Goal: Task Accomplishment & Management: Complete application form

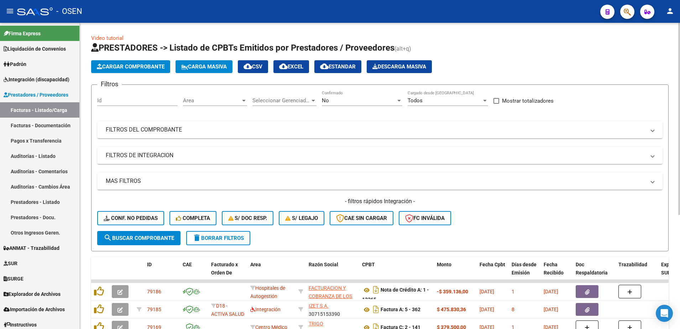
click at [355, 99] on div "No" at bounding box center [359, 100] width 74 height 6
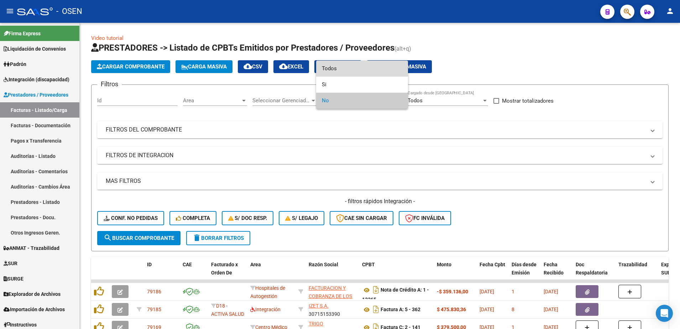
click at [342, 70] on span "Todos" at bounding box center [362, 69] width 80 height 16
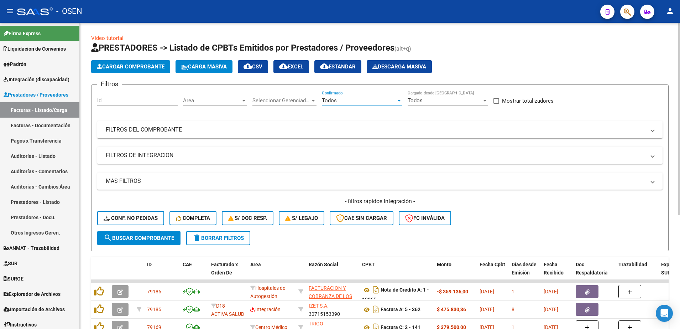
click at [145, 102] on input "Id" at bounding box center [137, 100] width 80 height 6
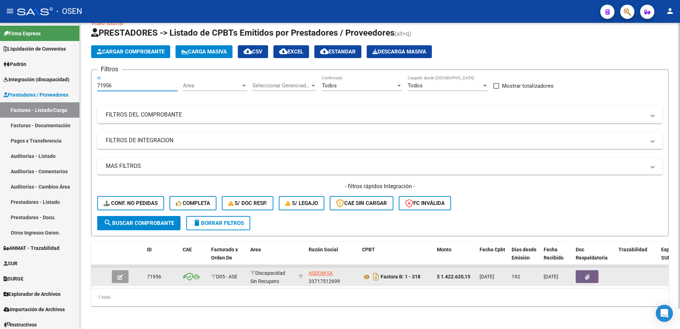
type input "71956"
click at [117, 270] on button "button" at bounding box center [120, 276] width 17 height 13
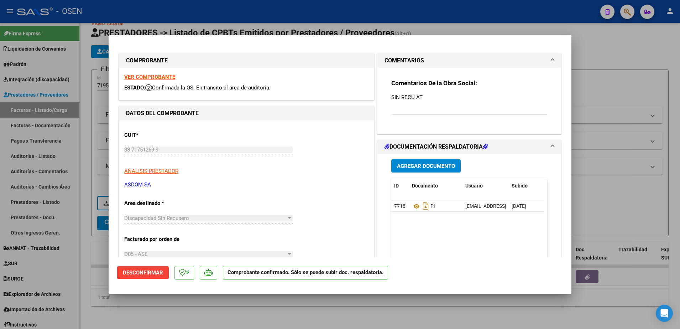
click at [424, 308] on div at bounding box center [340, 164] width 680 height 329
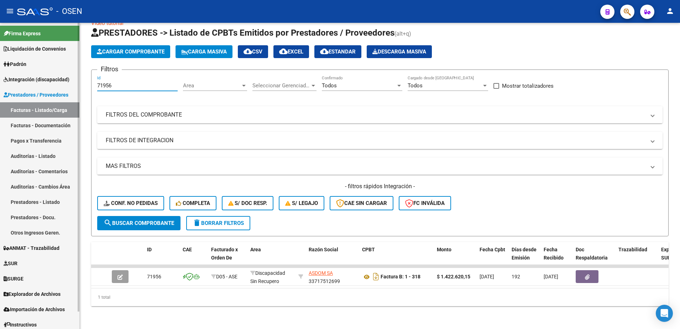
drag, startPoint x: 121, startPoint y: 79, endPoint x: 73, endPoint y: 89, distance: 49.4
click at [73, 88] on mat-sidenav-container "Firma Express Liquidación de Convenios SSS - Sur Padrón Afiliados Empadronados …" at bounding box center [340, 176] width 680 height 306
click at [340, 82] on div "Todos" at bounding box center [359, 85] width 74 height 6
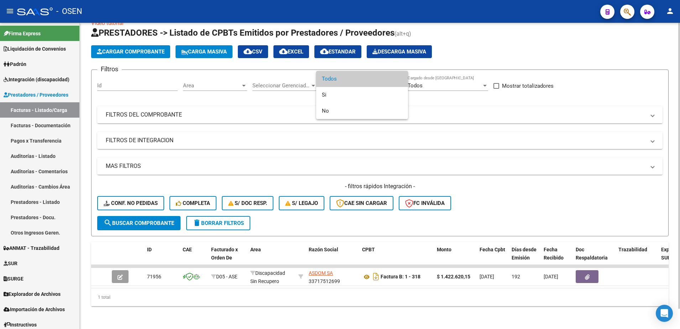
click at [331, 80] on span "Todos" at bounding box center [362, 79] width 80 height 16
click at [197, 82] on span "Area" at bounding box center [212, 85] width 58 height 6
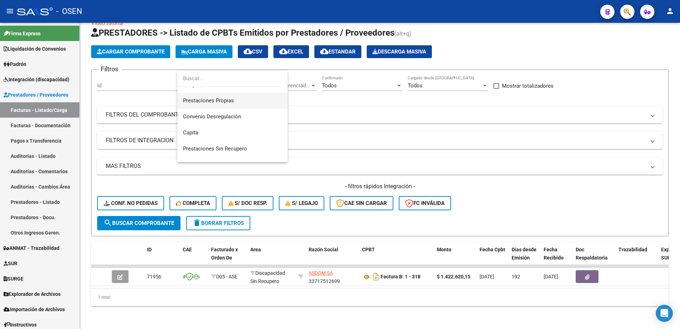
scroll to position [89, 0]
click at [225, 151] on span "Discapacidad Sin Recupero" at bounding box center [215, 150] width 65 height 6
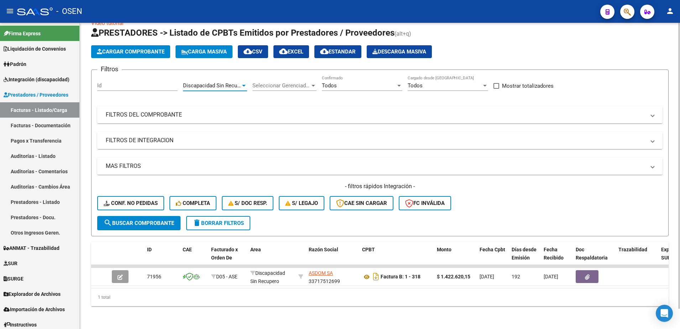
click at [167, 136] on mat-panel-title "FILTROS DE INTEGRACION" at bounding box center [376, 140] width 540 height 8
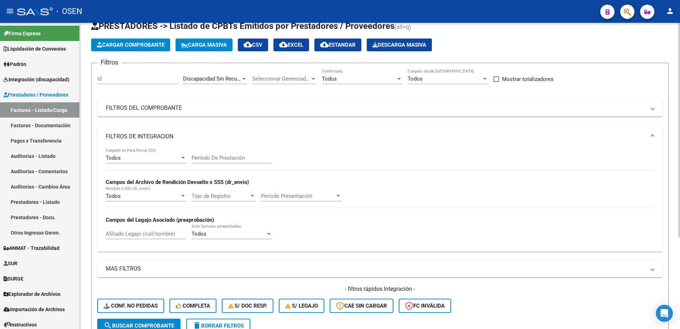
click at [167, 132] on mat-expansion-panel-header "FILTROS DE INTEGRACION" at bounding box center [379, 136] width 565 height 23
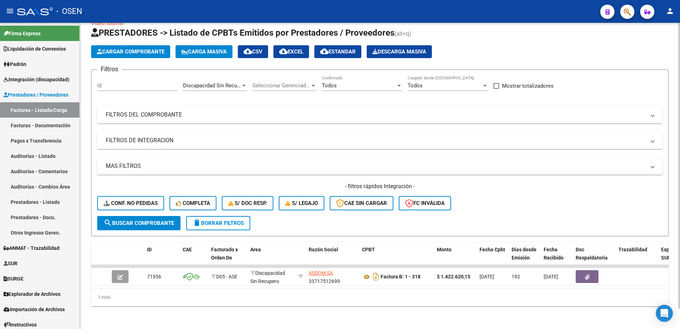
click at [163, 162] on mat-panel-title "MAS FILTROS" at bounding box center [376, 166] width 540 height 8
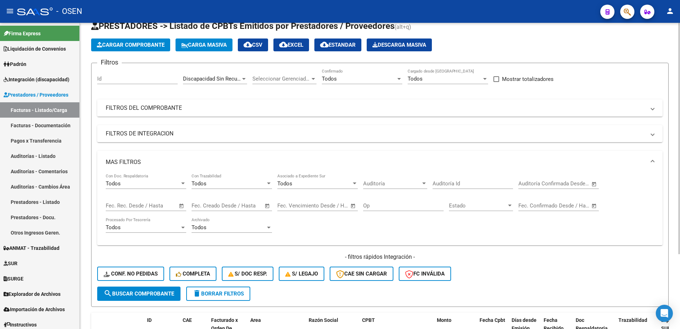
click at [403, 184] on span "Auditoría" at bounding box center [392, 183] width 58 height 6
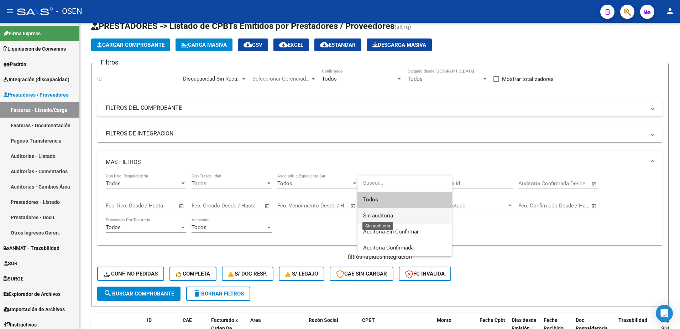
click at [388, 214] on span "Sin auditoria" at bounding box center [378, 215] width 30 height 6
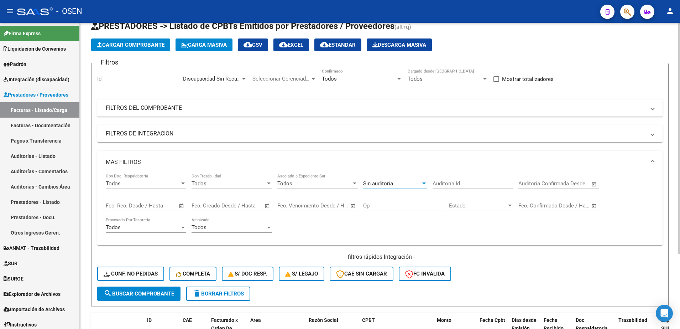
click at [160, 290] on button "search Buscar Comprobante" at bounding box center [138, 293] width 83 height 14
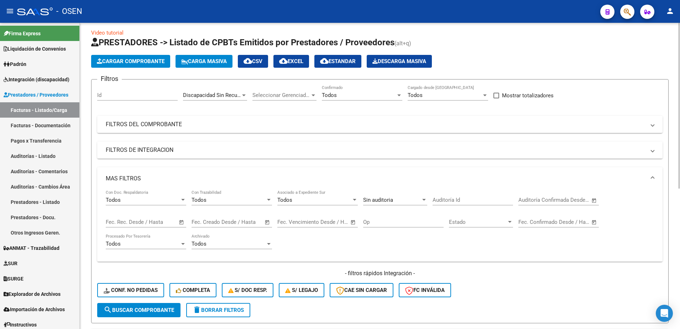
scroll to position [0, 0]
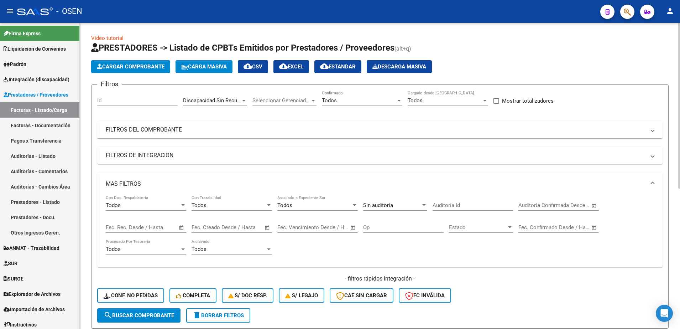
click at [345, 96] on div "Todos Confirmado" at bounding box center [362, 97] width 80 height 15
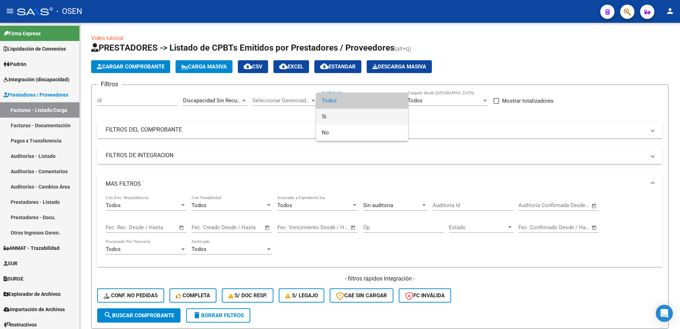
click at [333, 120] on span "Si" at bounding box center [362, 117] width 80 height 16
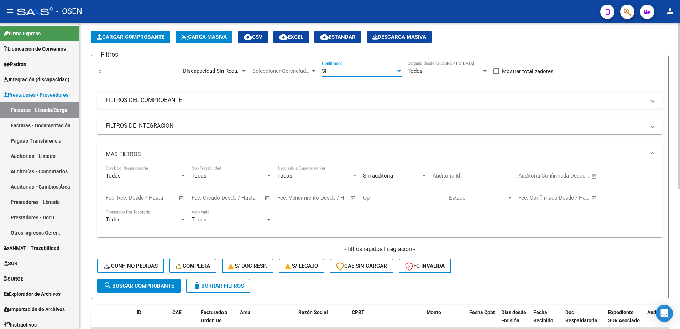
scroll to position [44, 0]
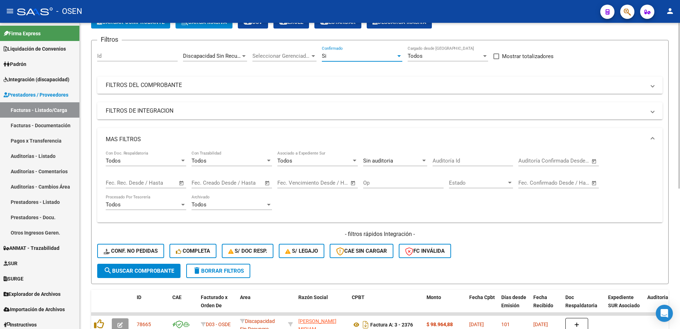
click at [175, 274] on button "search Buscar Comprobante" at bounding box center [138, 270] width 83 height 14
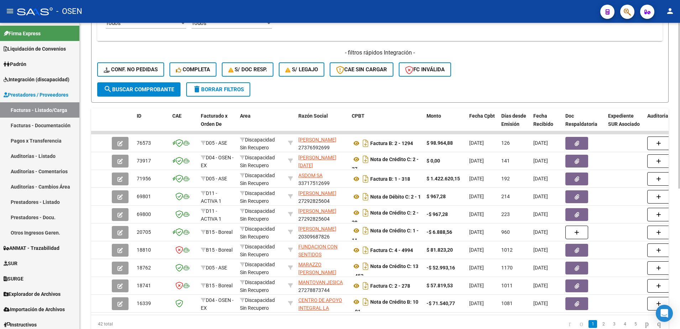
scroll to position [170, 0]
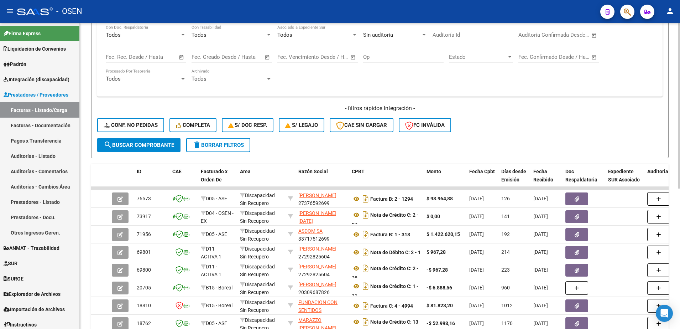
click at [235, 147] on span "delete Borrar Filtros" at bounding box center [218, 145] width 51 height 6
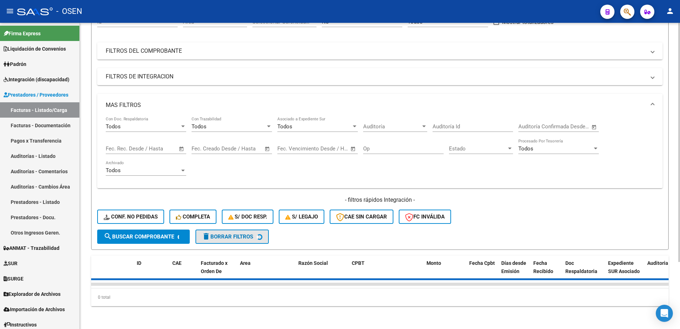
scroll to position [85, 0]
click at [200, 101] on mat-panel-title "MAS FILTROS" at bounding box center [376, 105] width 540 height 8
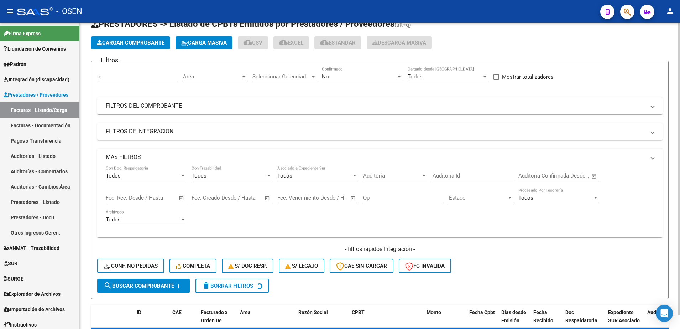
scroll to position [8, 0]
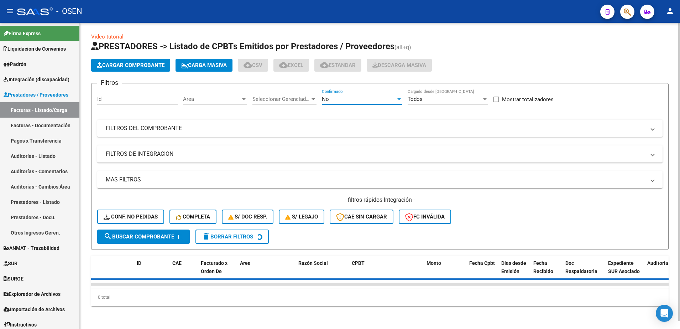
click at [330, 96] on div "No" at bounding box center [359, 99] width 74 height 6
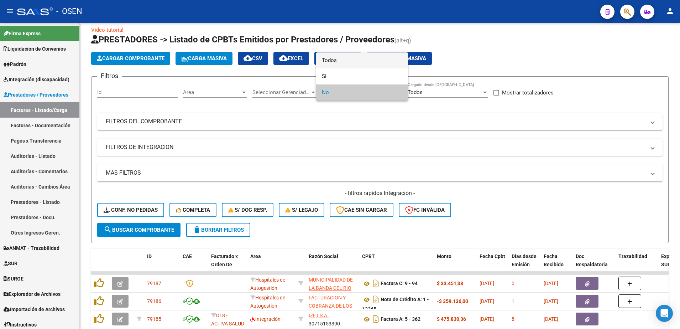
click at [326, 63] on span "Todos" at bounding box center [362, 60] width 80 height 16
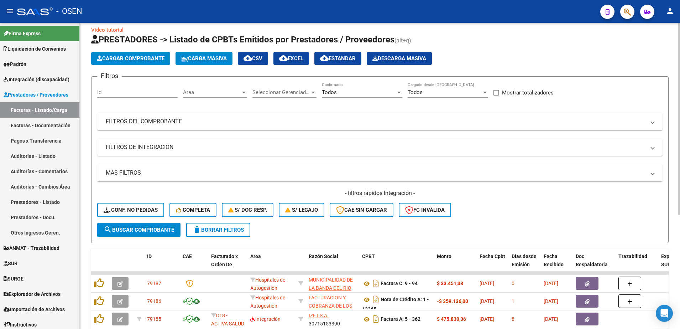
click at [240, 127] on mat-expansion-panel-header "FILTROS DEL COMPROBANTE" at bounding box center [379, 121] width 565 height 17
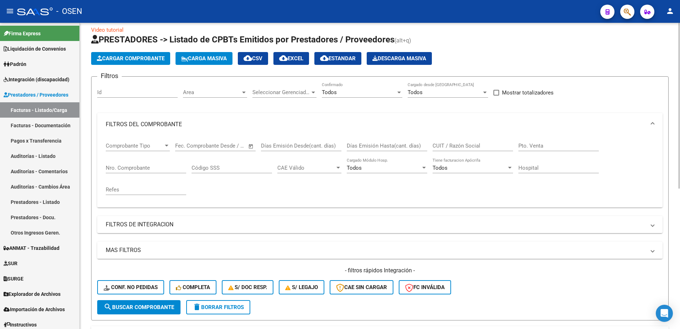
click at [137, 169] on input "Nro. Comprobante" at bounding box center [146, 167] width 80 height 6
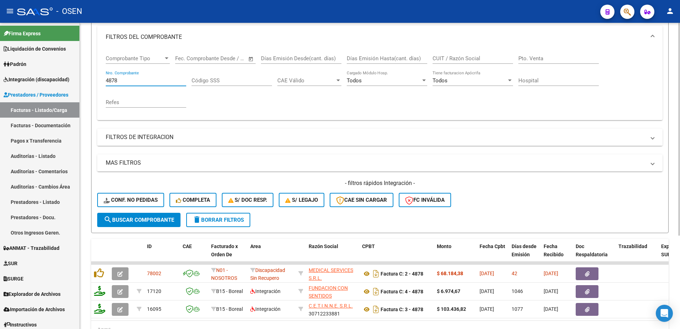
scroll to position [97, 0]
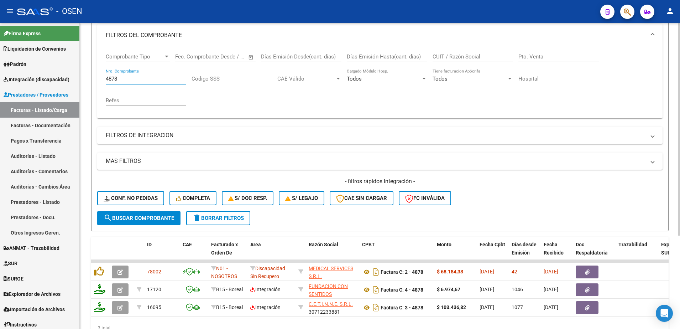
type input "4878"
drag, startPoint x: 103, startPoint y: 81, endPoint x: 73, endPoint y: 84, distance: 30.5
click at [73, 84] on mat-sidenav-container "Firma Express Liquidación de Convenios SSS - Sur Padrón Afiliados Empadronados …" at bounding box center [340, 176] width 680 height 306
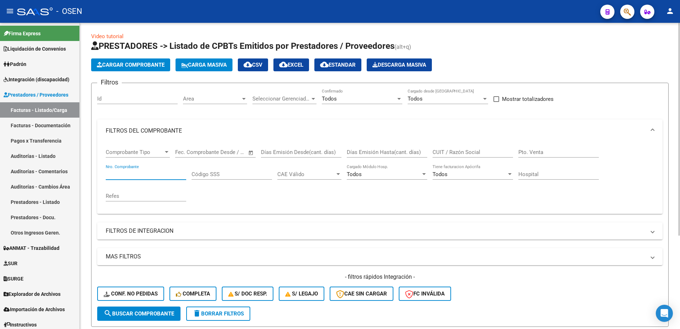
scroll to position [0, 0]
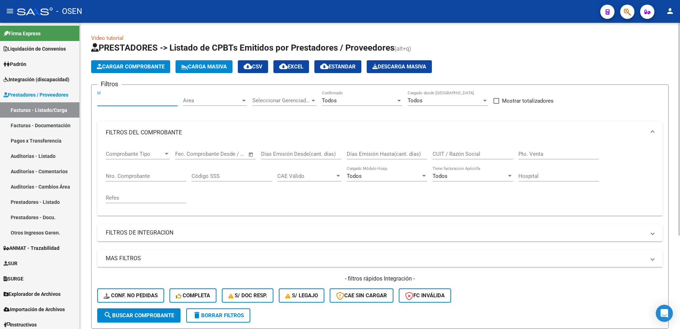
click at [136, 99] on input "Id" at bounding box center [137, 100] width 80 height 6
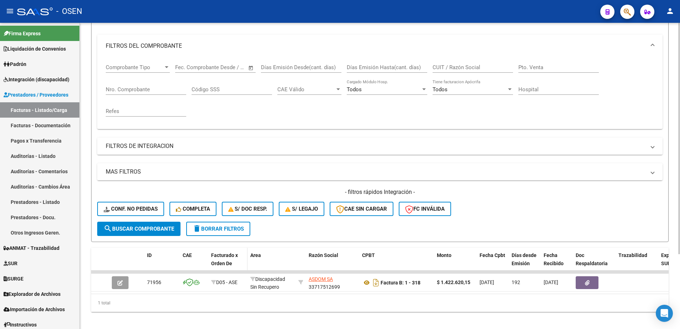
scroll to position [89, 0]
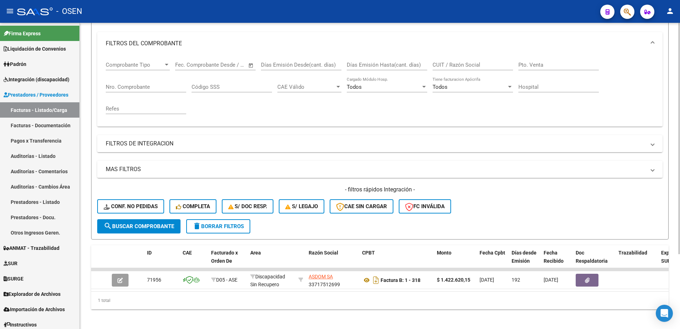
type input "71956"
click at [158, 229] on span "search Buscar Comprobante" at bounding box center [139, 226] width 70 height 6
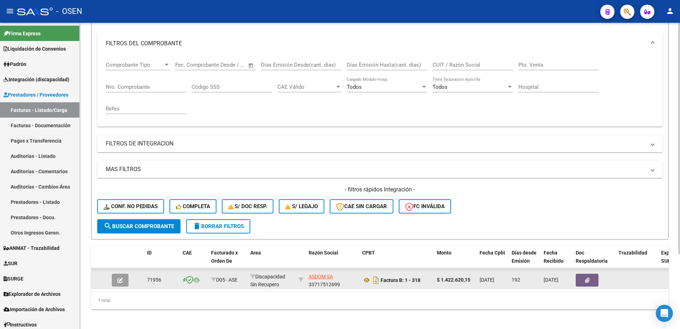
click at [127, 280] on button "button" at bounding box center [120, 279] width 17 height 13
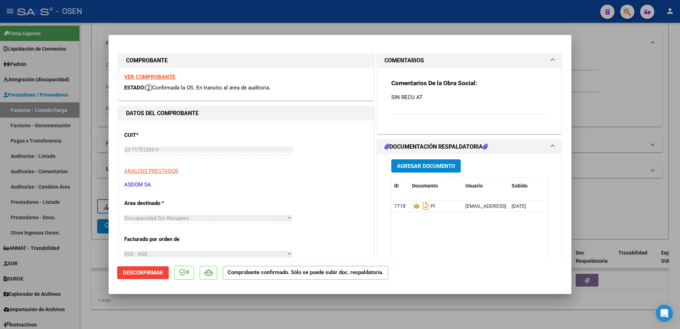
click at [615, 184] on div at bounding box center [340, 164] width 680 height 329
type input "$ 0,00"
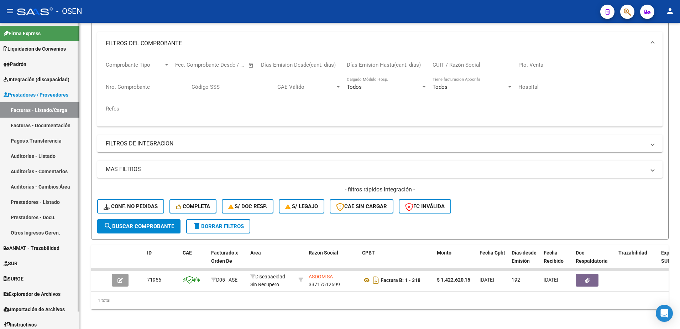
click at [44, 154] on link "Auditorías - Listado" at bounding box center [39, 155] width 79 height 15
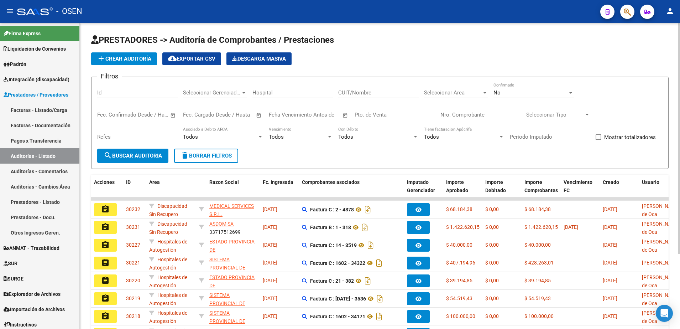
click at [144, 157] on span "search Buscar Auditoria" at bounding box center [133, 155] width 58 height 6
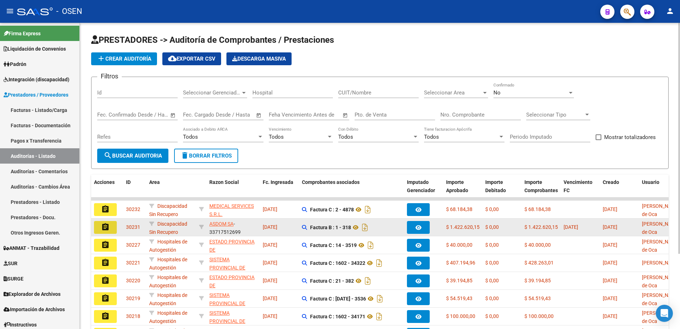
click at [109, 227] on mat-icon "assignment" at bounding box center [105, 226] width 9 height 9
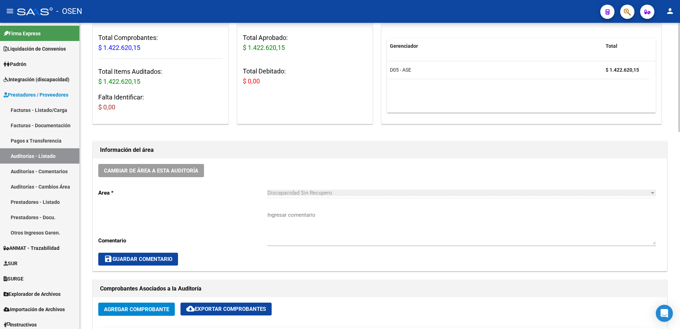
scroll to position [89, 0]
click at [295, 224] on textarea "Ingresar comentario" at bounding box center [461, 226] width 389 height 33
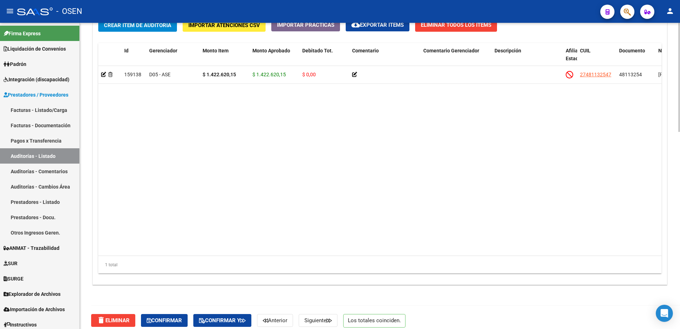
scroll to position [553, 0]
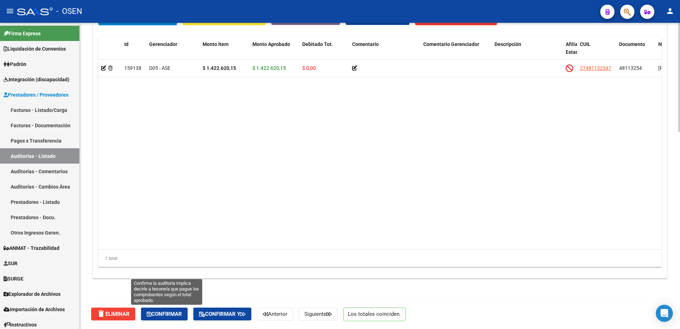
type textarea "SIN RECUPERO"
click at [174, 314] on span "Confirmar" at bounding box center [164, 313] width 35 height 6
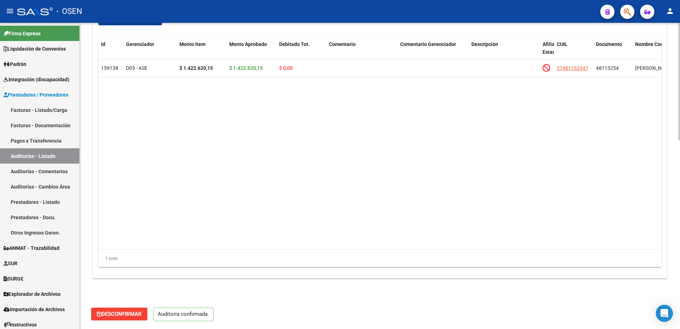
scroll to position [489, 0]
type input "202508"
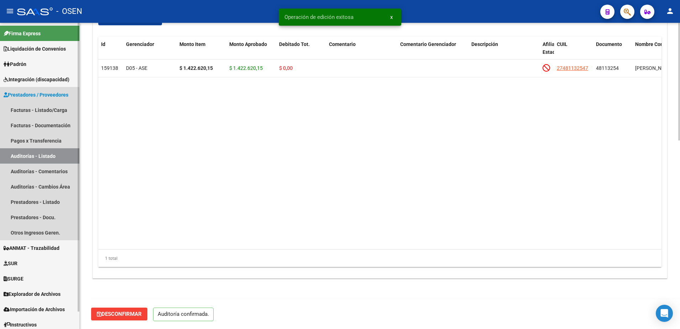
click at [54, 154] on link "Auditorías - Listado" at bounding box center [39, 155] width 79 height 15
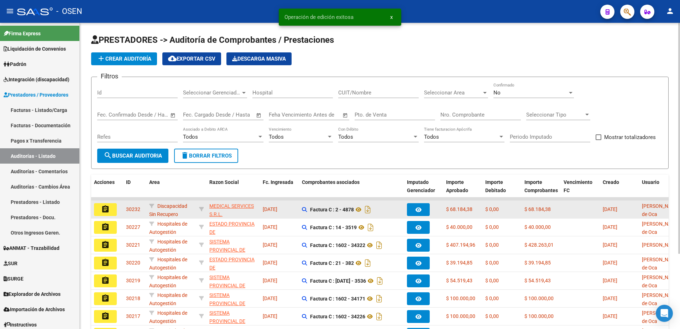
click at [106, 209] on mat-icon "assignment" at bounding box center [105, 209] width 9 height 9
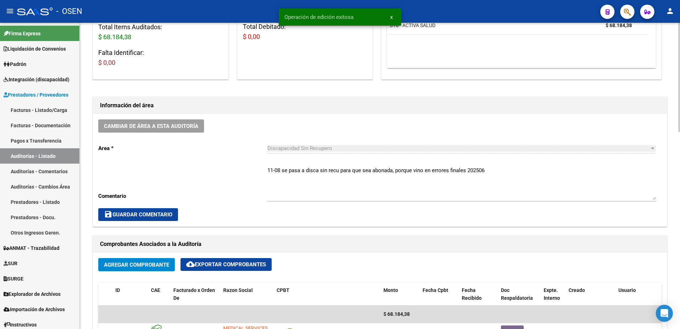
scroll to position [133, 0]
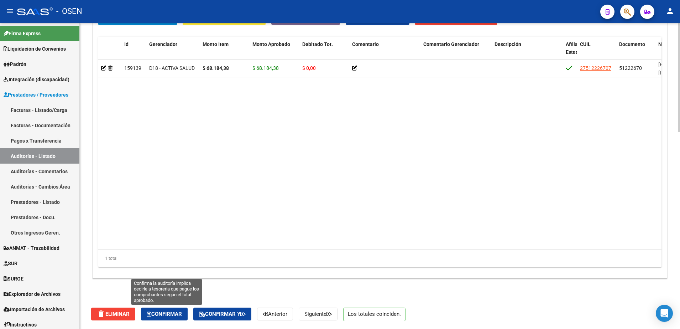
click at [172, 314] on span "Confirmar" at bounding box center [164, 313] width 35 height 6
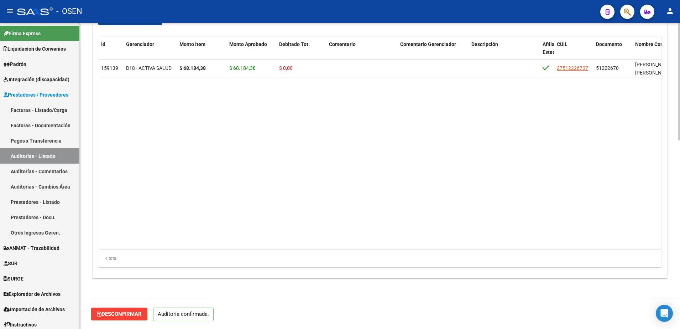
scroll to position [489, 0]
type input "202508"
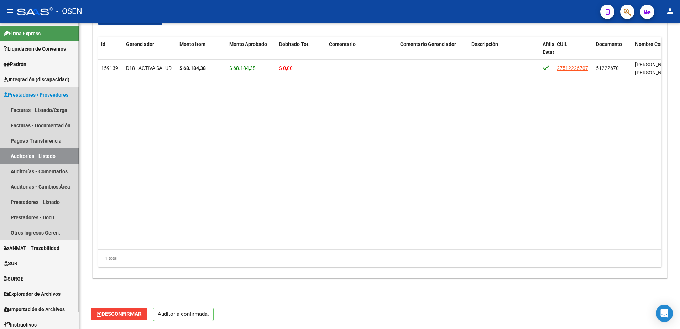
click at [63, 157] on link "Auditorías - Listado" at bounding box center [39, 155] width 79 height 15
